Goal: Entertainment & Leisure: Consume media (video, audio)

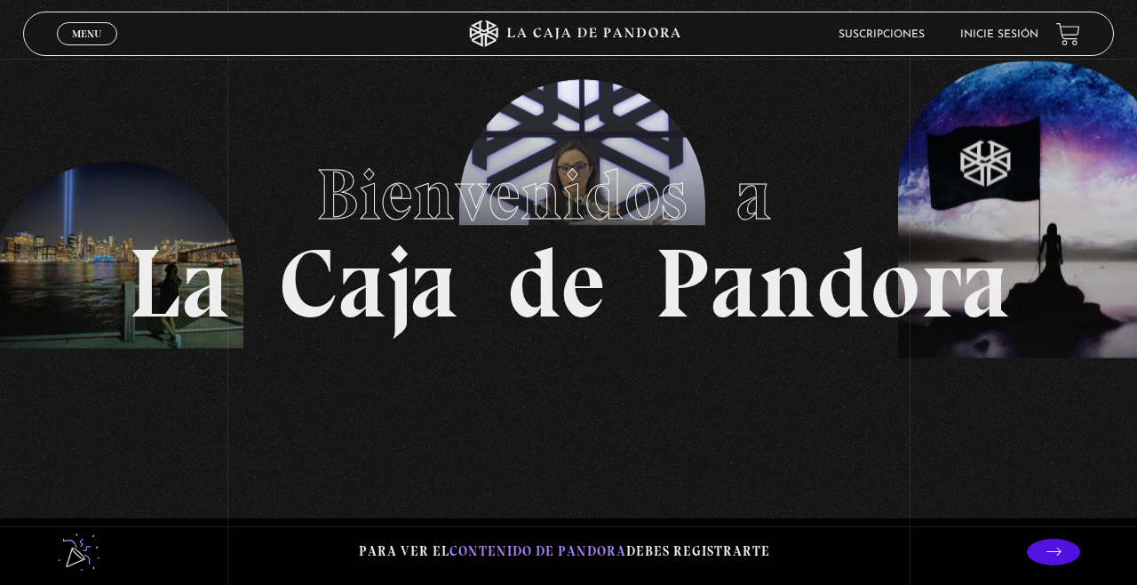
click at [1005, 32] on link "Inicie sesión" at bounding box center [999, 34] width 78 height 11
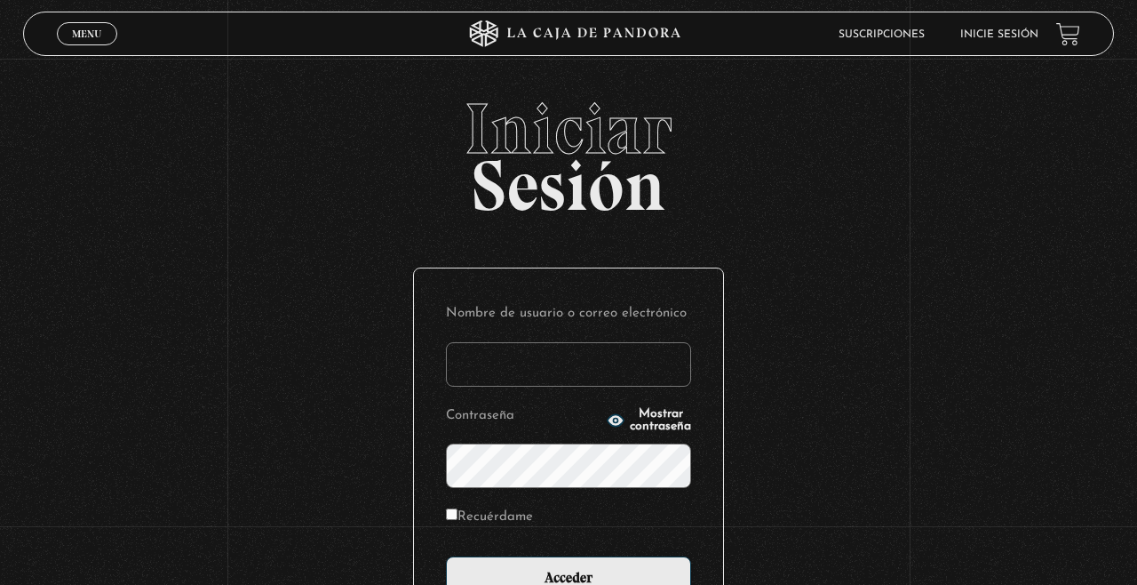
click at [625, 381] on input "Nombre de usuario o correo electrónico" at bounding box center [568, 364] width 245 height 44
type input "ruth.quesada4@gmail.com"
click at [446, 556] on input "Acceder" at bounding box center [568, 578] width 245 height 44
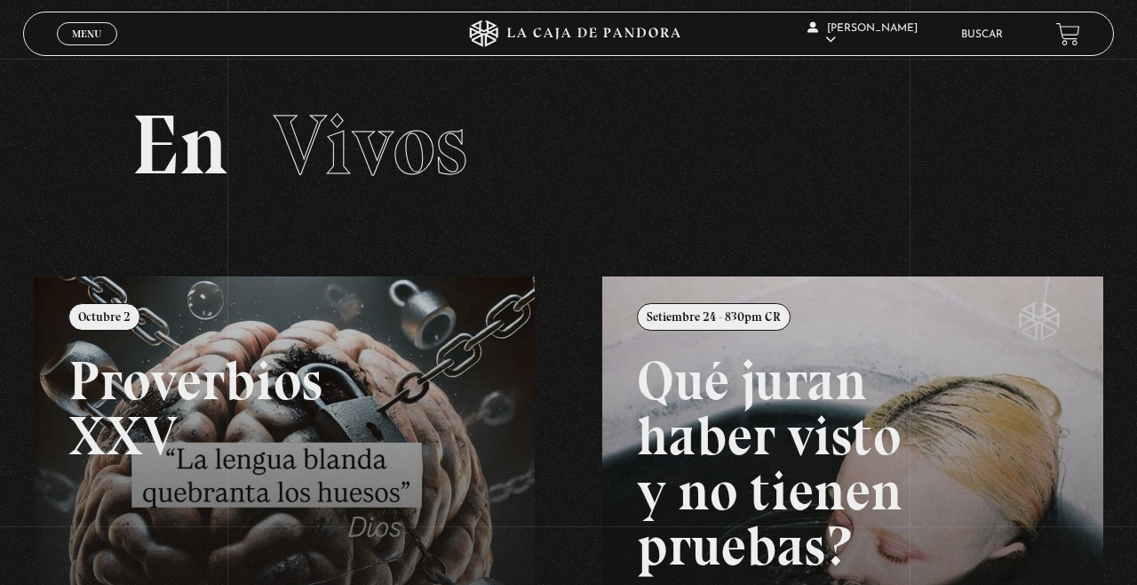
click at [96, 28] on link "Menu Cerrar" at bounding box center [87, 33] width 60 height 23
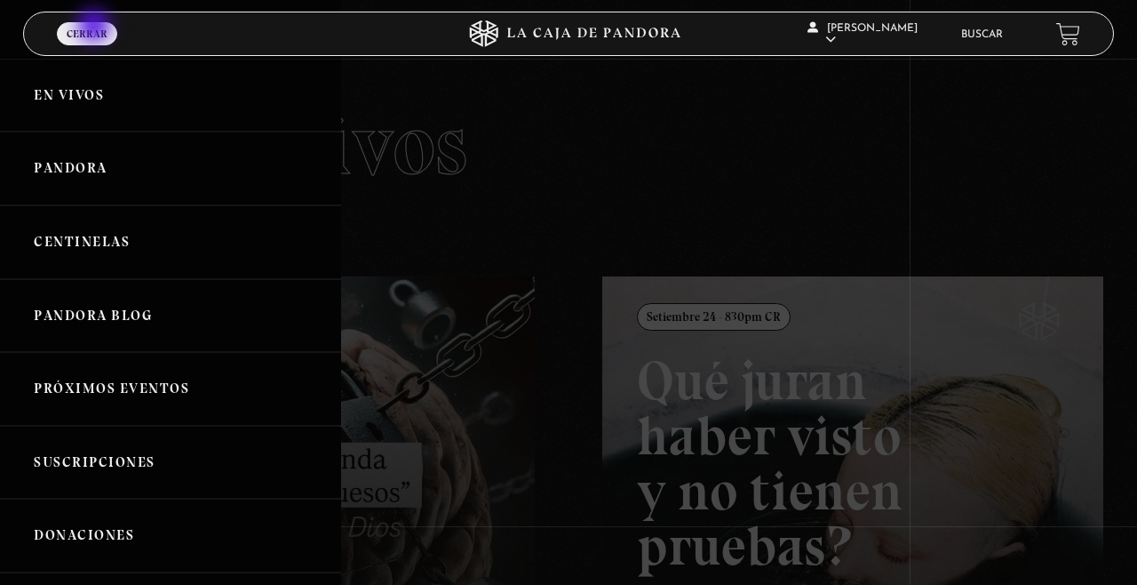
click at [55, 158] on link "Pandora" at bounding box center [170, 168] width 341 height 74
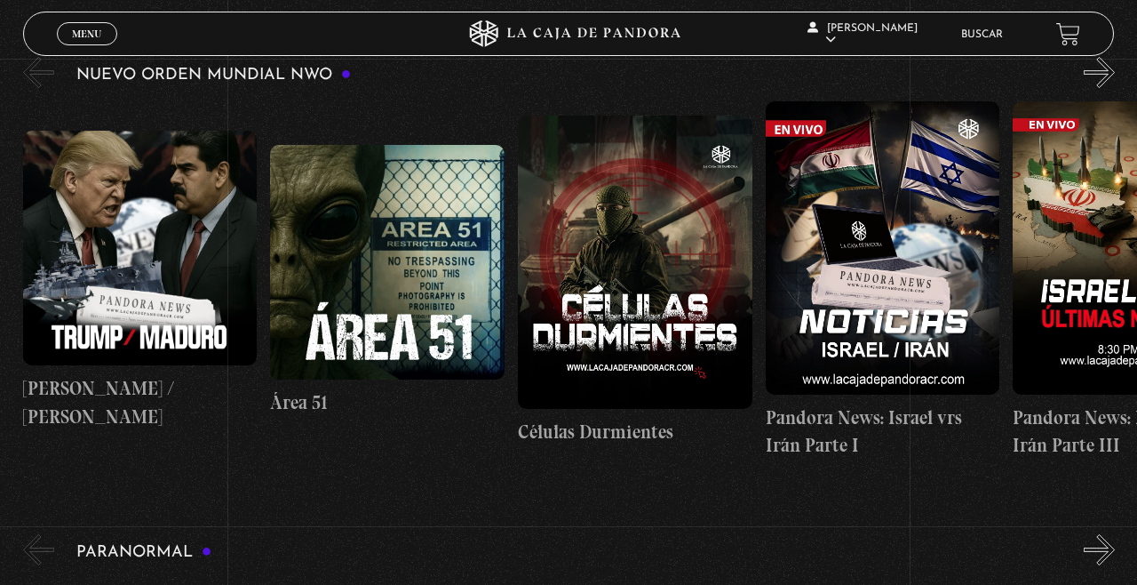
click at [410, 278] on figure at bounding box center [387, 262] width 235 height 235
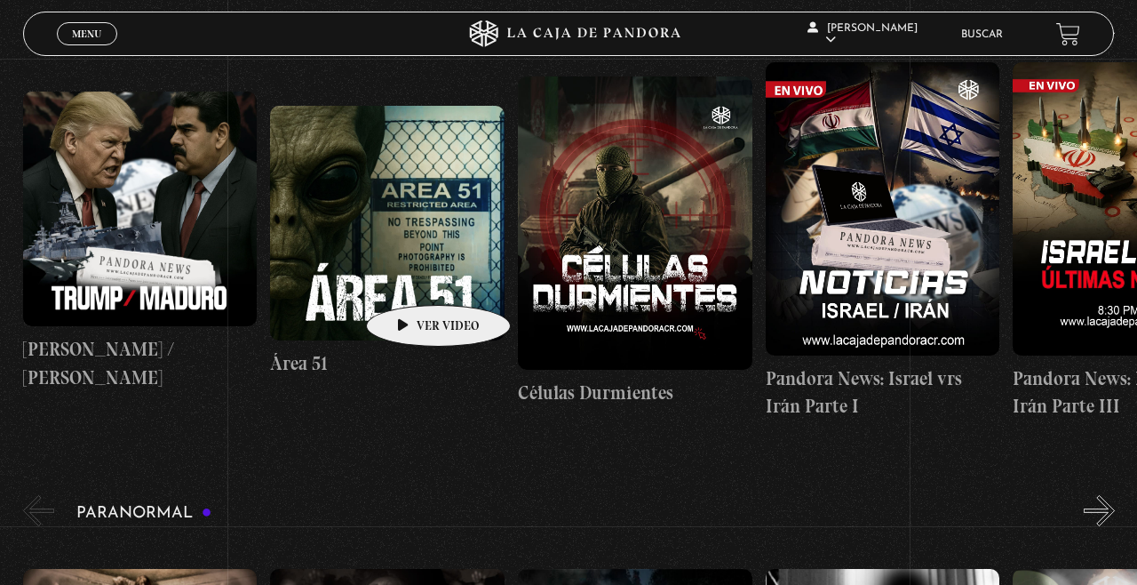
scroll to position [406, 0]
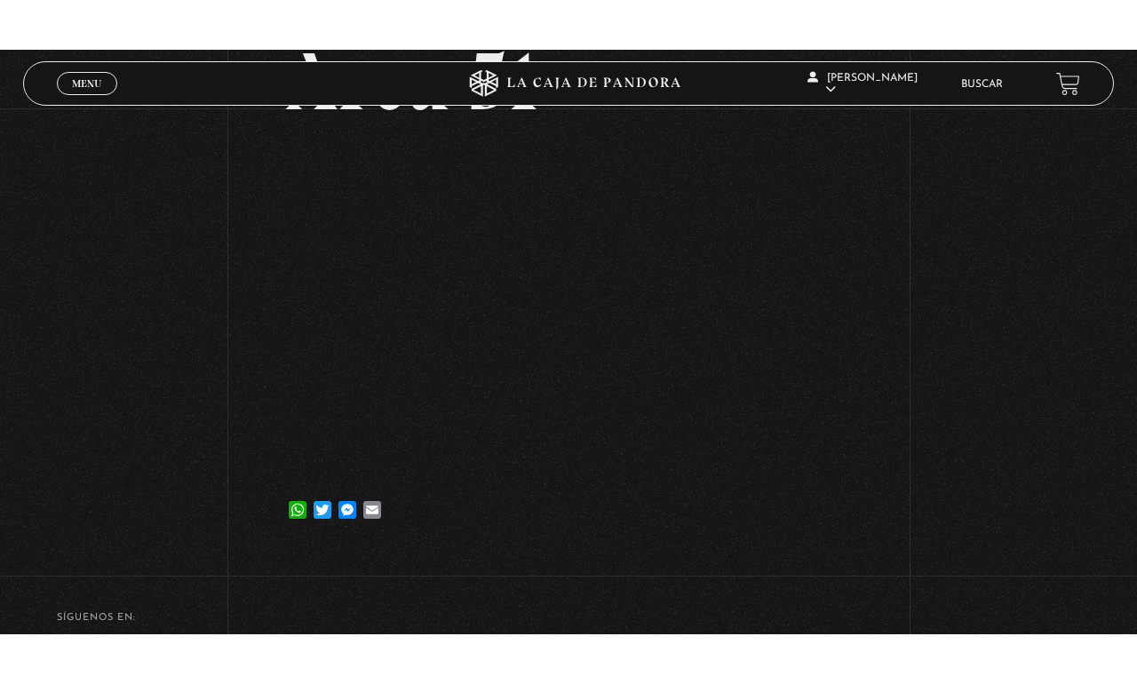
scroll to position [160, 0]
